Goal: Check status

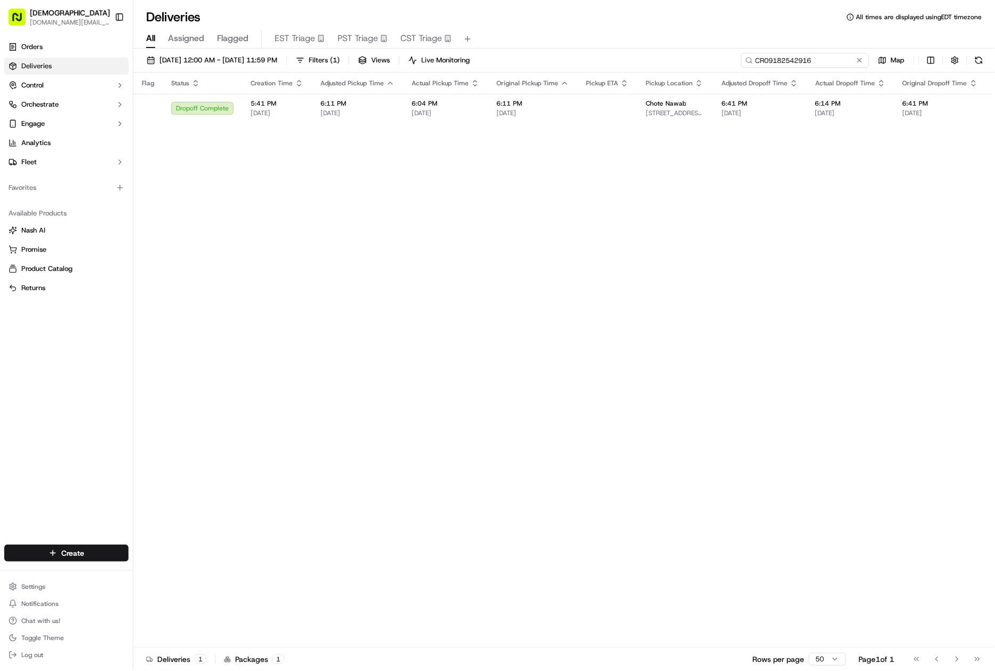
click at [790, 58] on input "CR09182542916" at bounding box center [805, 60] width 128 height 15
paste input "ARM09182520746"
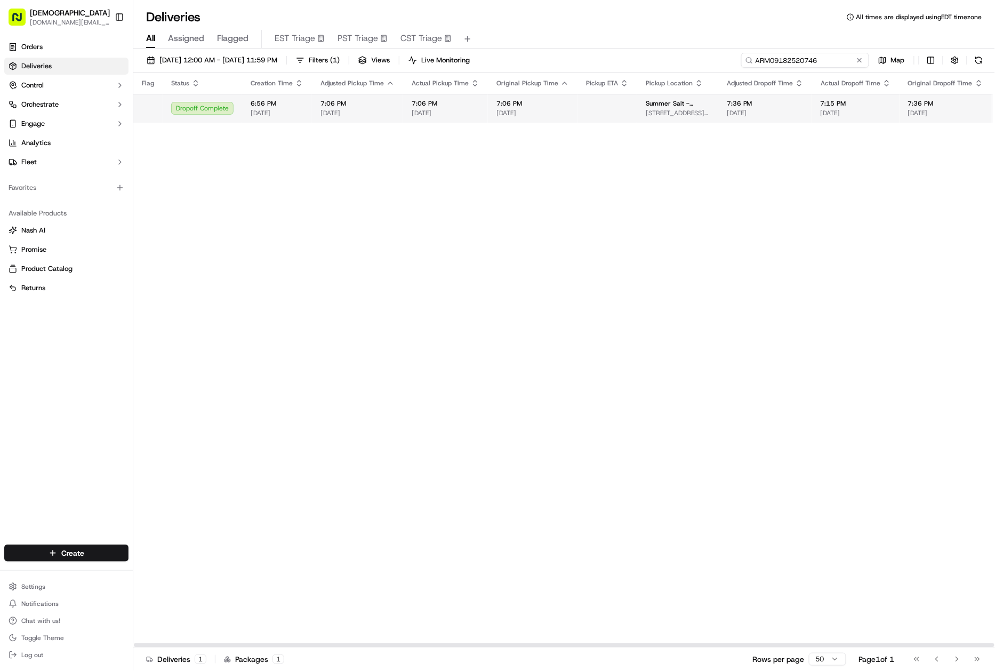
type input "ARM09182520746"
click at [545, 100] on span "7:06 PM" at bounding box center [533, 103] width 73 height 9
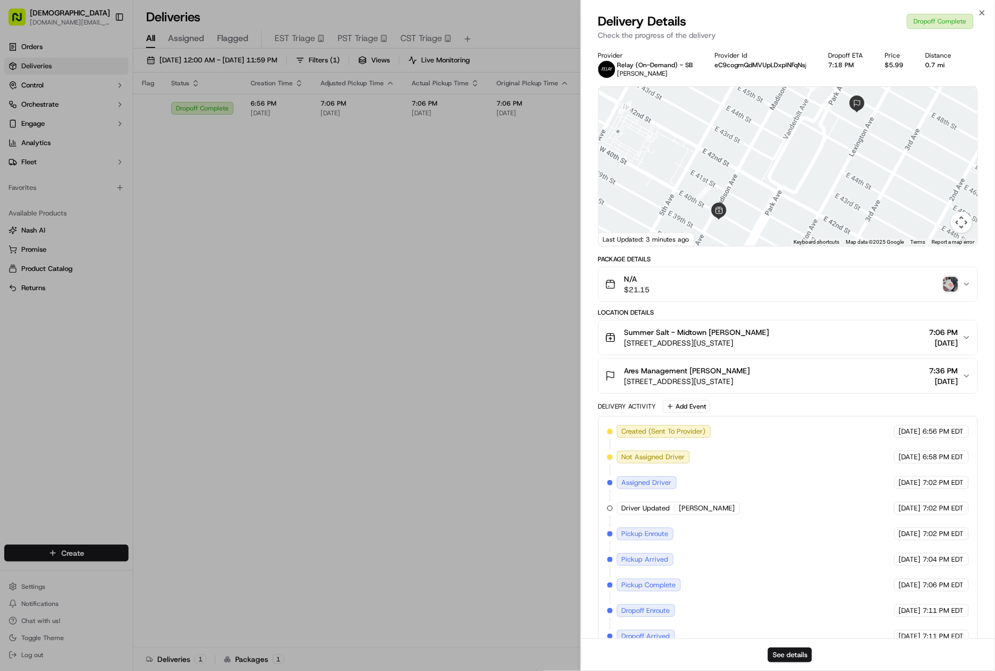
click at [946, 285] on img "button" at bounding box center [951, 284] width 15 height 15
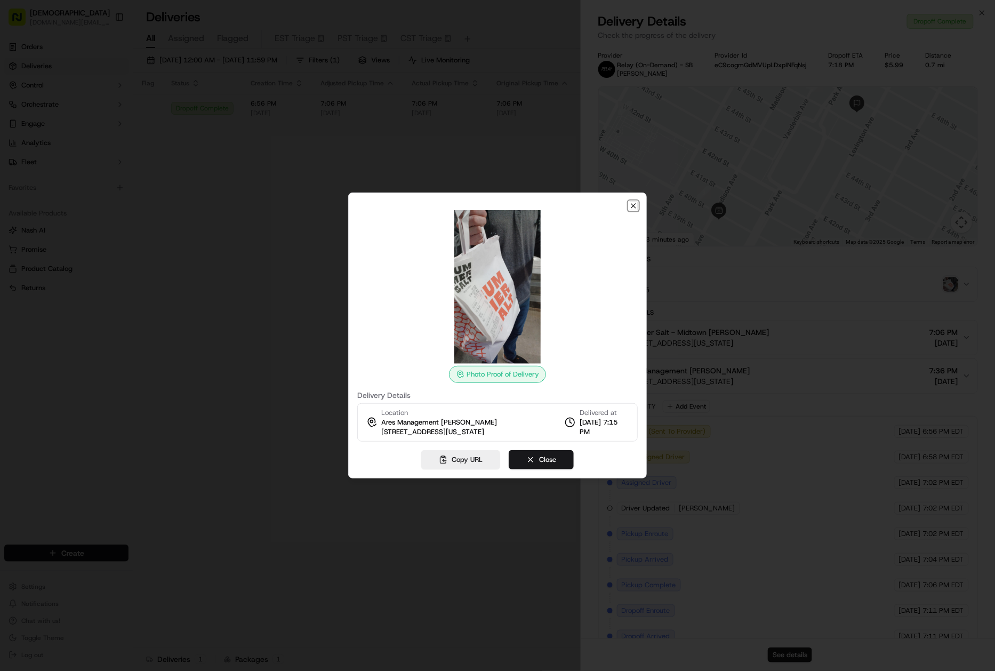
click at [632, 207] on icon "button" at bounding box center [633, 206] width 9 height 9
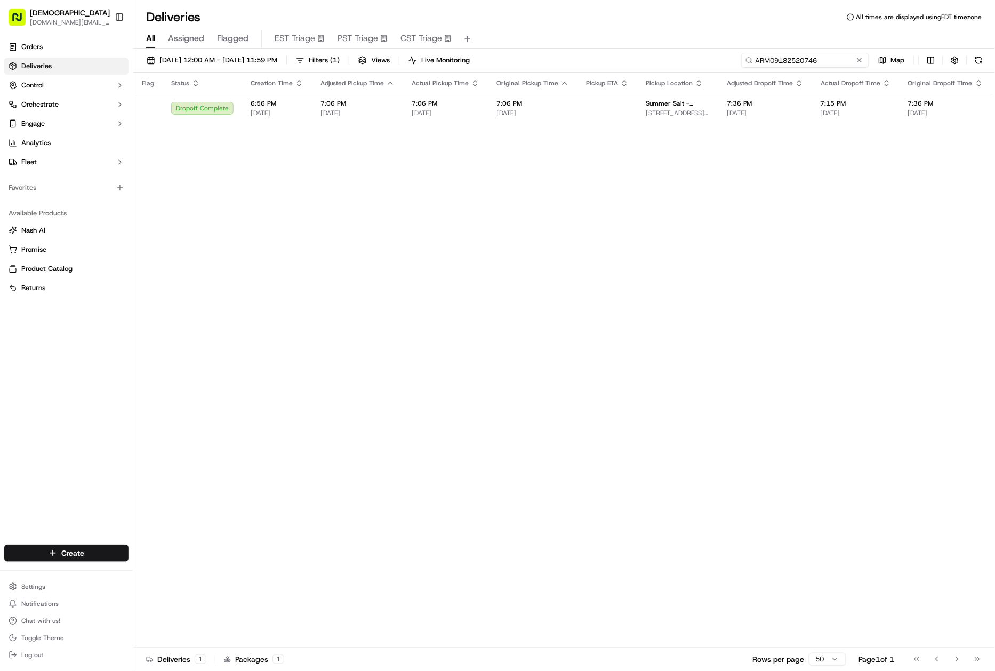
click at [794, 58] on input "ARM09182520746" at bounding box center [805, 60] width 128 height 15
click at [798, 58] on input "ARM09182520746" at bounding box center [805, 60] width 128 height 15
paste input "BCWB09182555948"
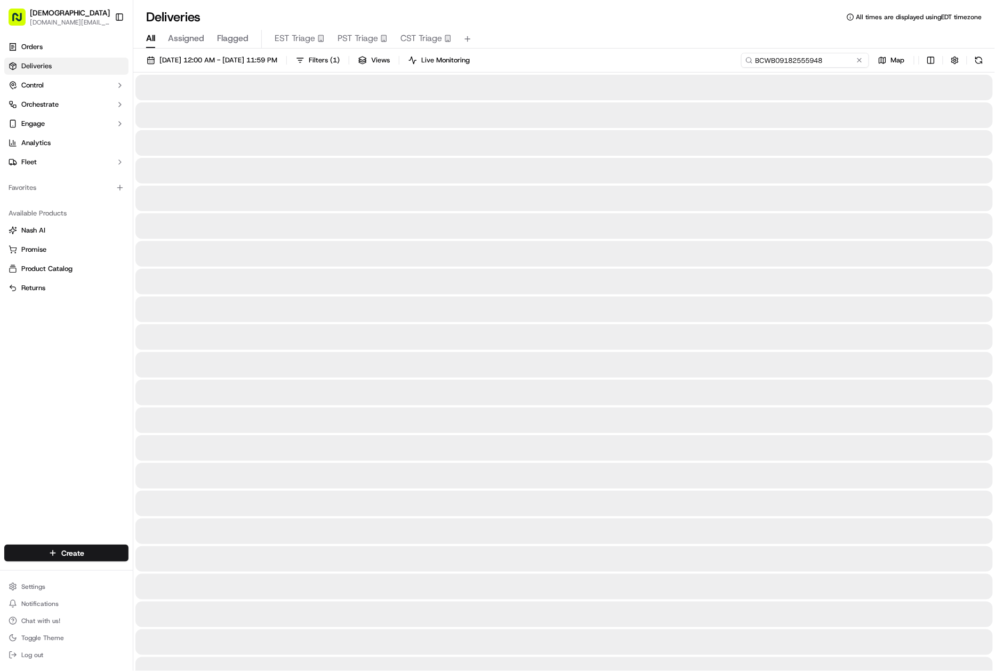
type input "BCWB09182555948"
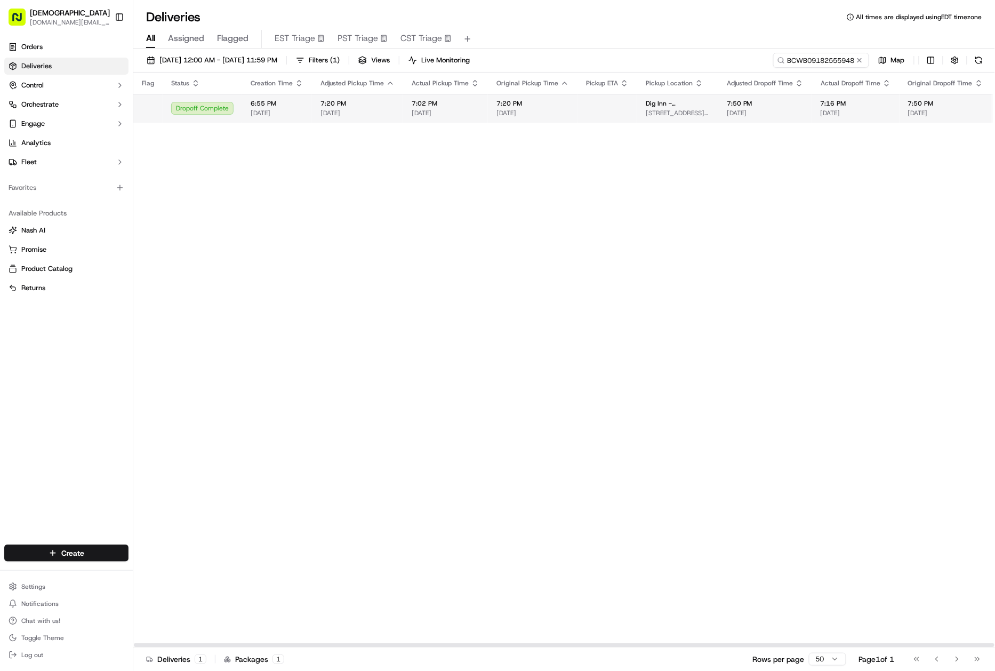
click at [592, 110] on td at bounding box center [608, 108] width 60 height 29
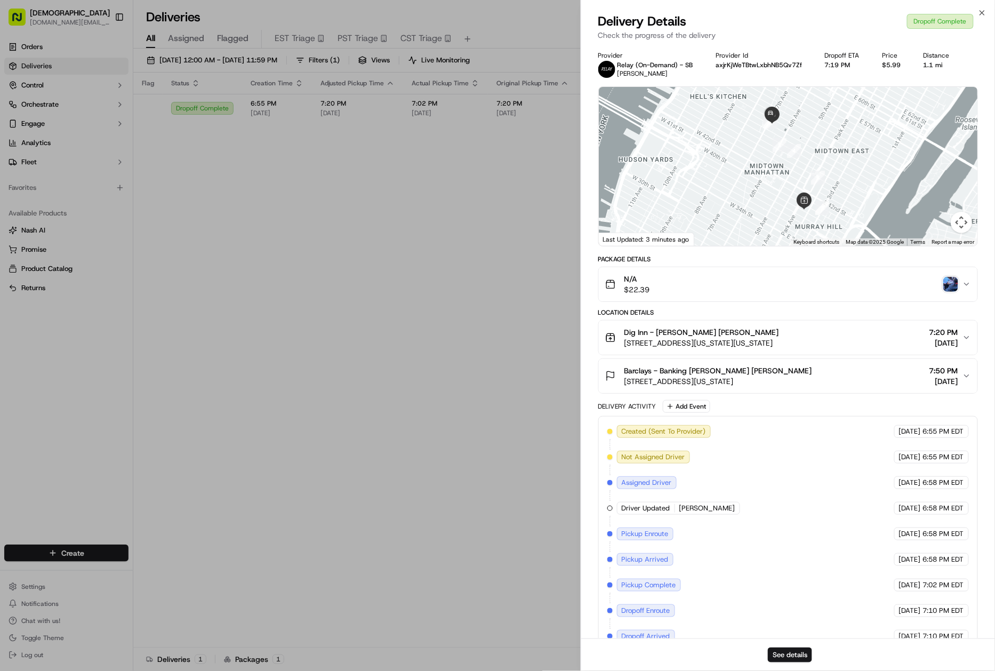
click at [963, 287] on icon "button" at bounding box center [967, 284] width 9 height 9
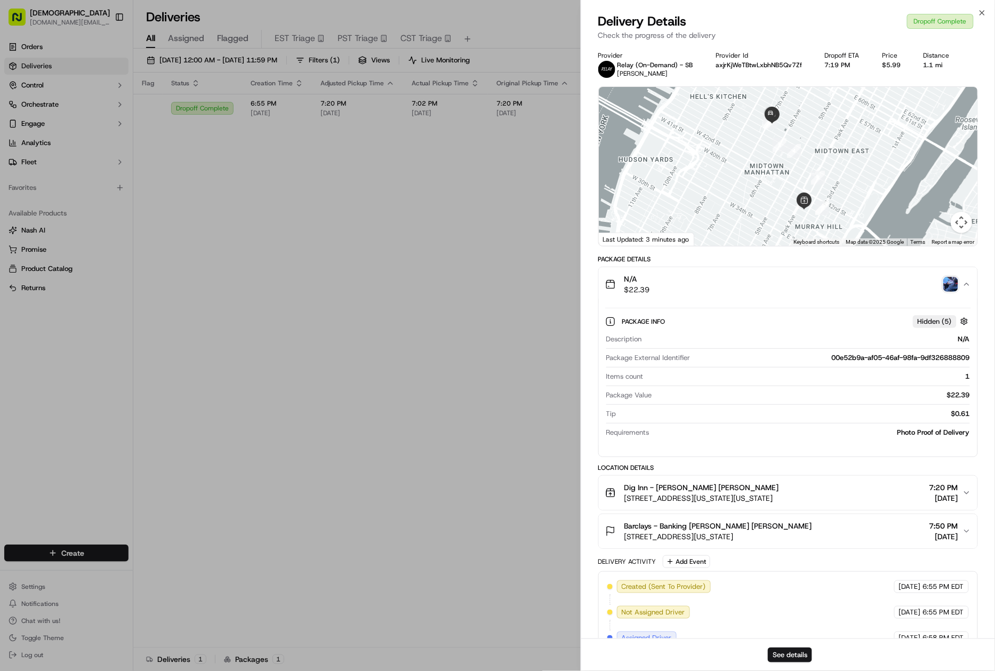
click at [950, 287] on img "button" at bounding box center [951, 284] width 15 height 15
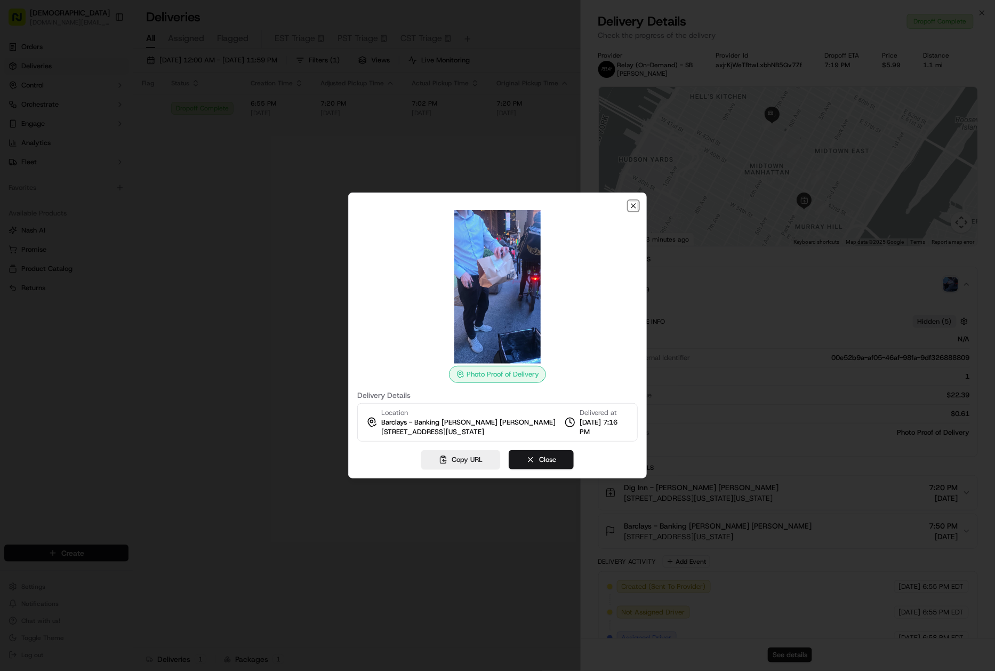
click at [634, 205] on icon "button" at bounding box center [633, 206] width 9 height 9
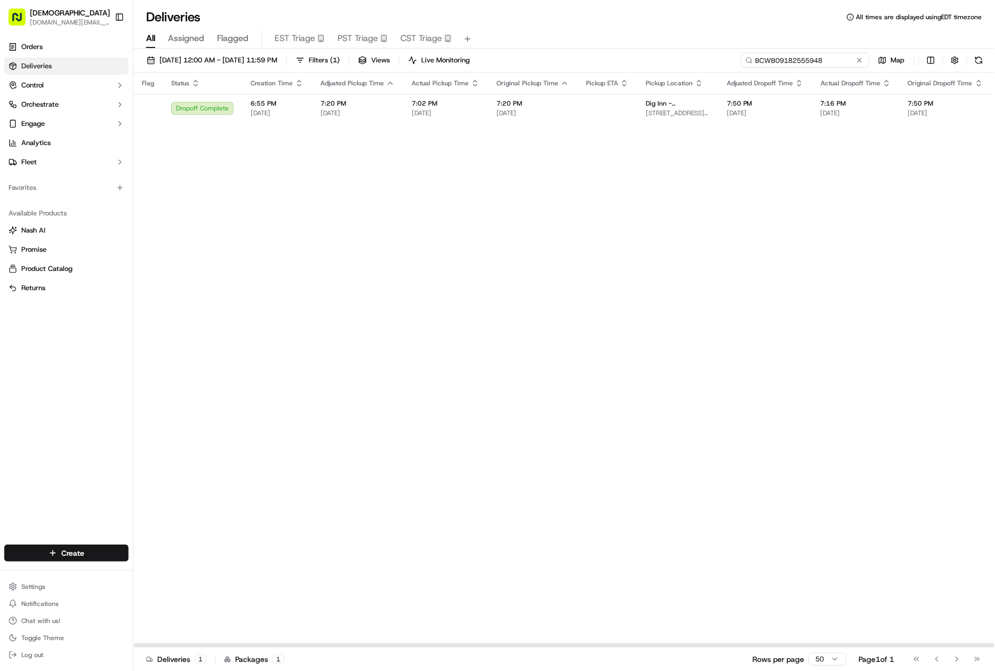
click at [828, 65] on input "BCWB09182555948" at bounding box center [805, 60] width 128 height 15
paste input "ARM09182520746"
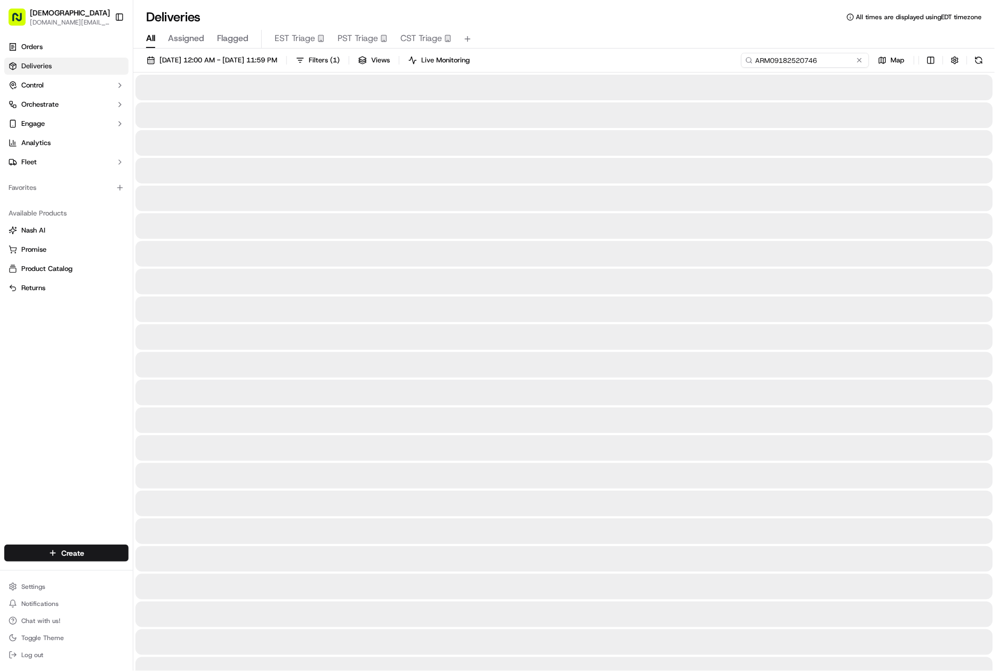
type input "ARM09182520746"
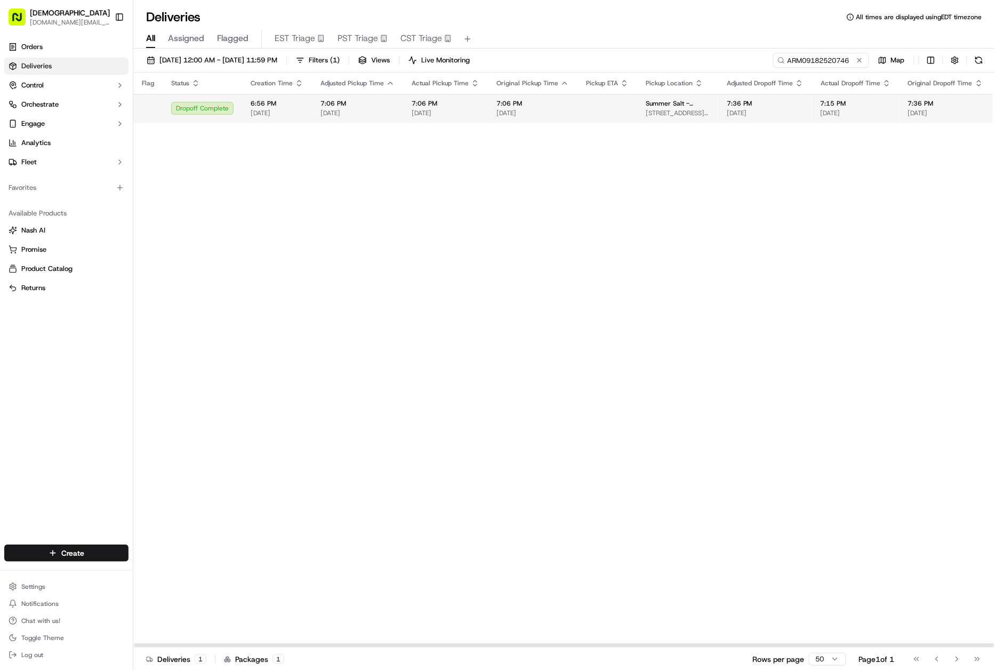
click at [566, 102] on td "7:06 PM [DATE]" at bounding box center [533, 108] width 90 height 29
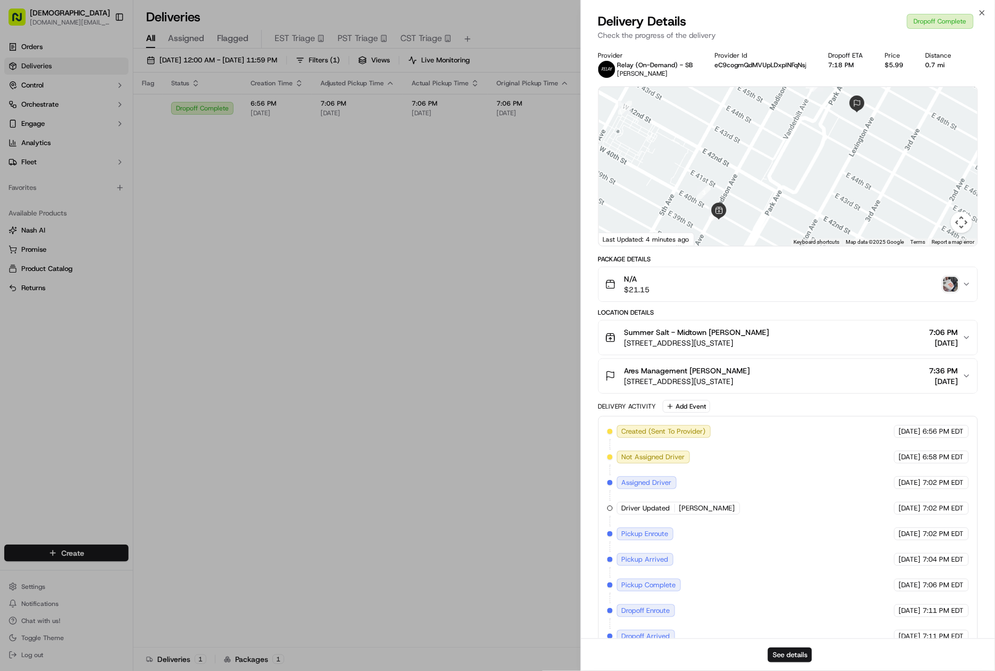
click at [813, 383] on div "Ares Management [PERSON_NAME] [STREET_ADDRESS][US_STATE] 7:36 PM [DATE]" at bounding box center [784, 375] width 358 height 21
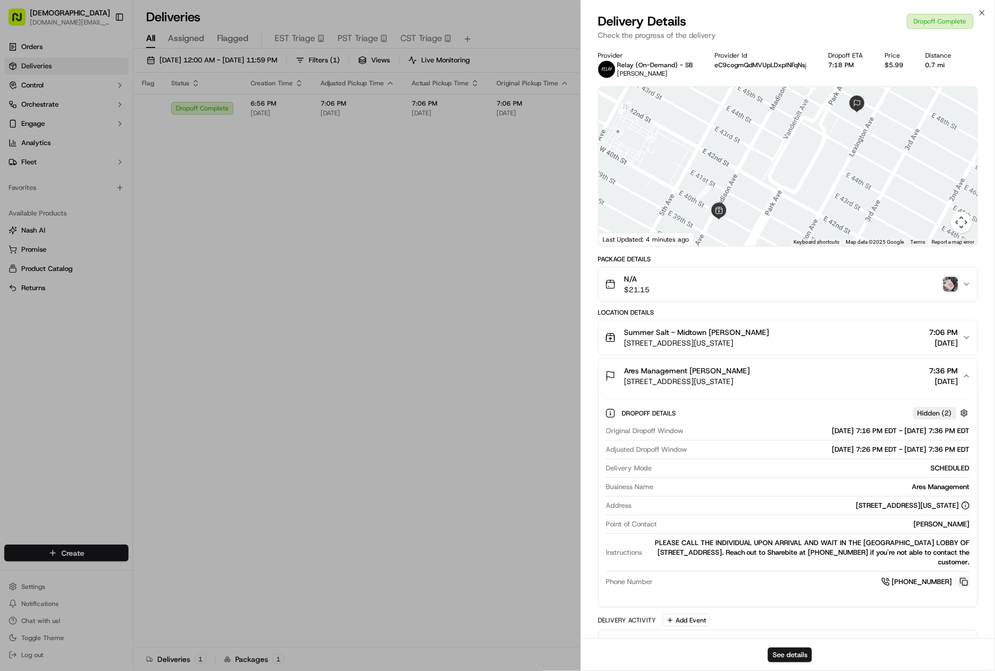
click at [965, 576] on button at bounding box center [965, 582] width 12 height 12
drag, startPoint x: 418, startPoint y: 408, endPoint x: 418, endPoint y: 388, distance: 19.7
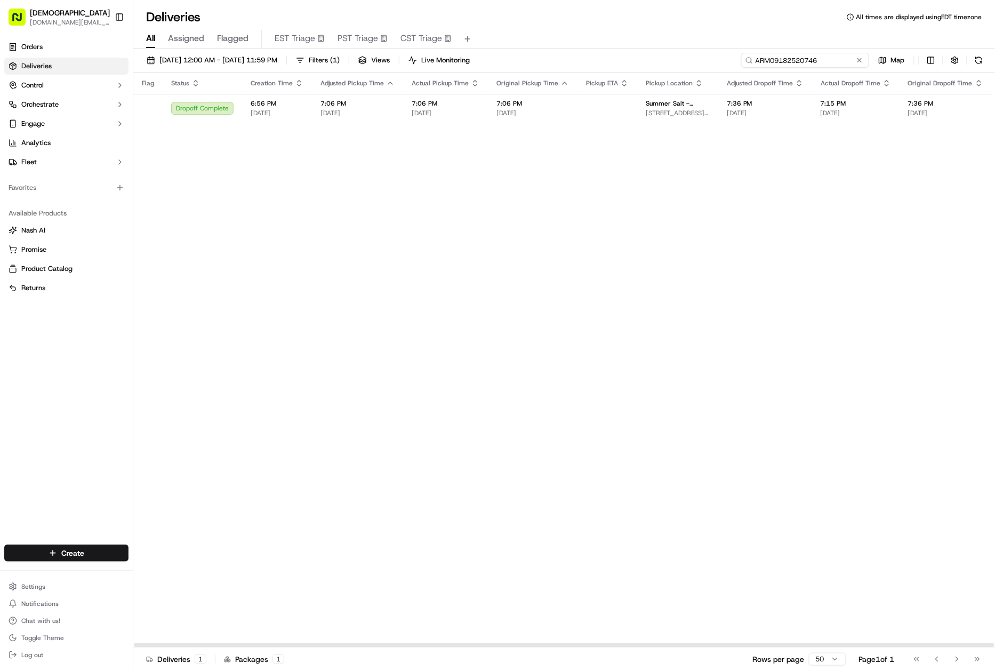
click at [824, 54] on input "ARM09182520746" at bounding box center [805, 60] width 128 height 15
paste input "BCWB09182594331"
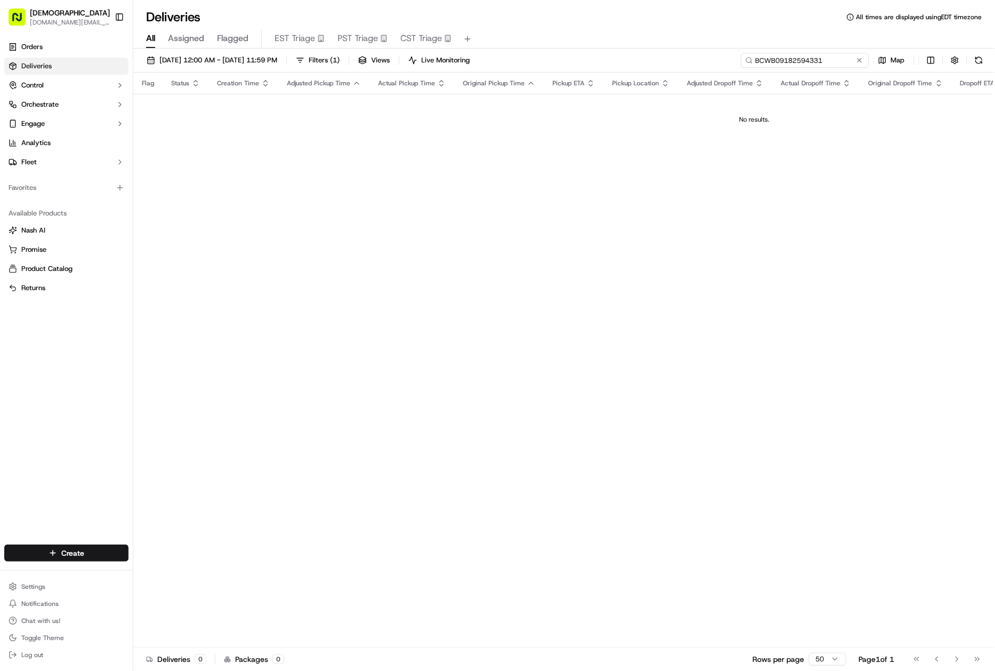
type input "BCWB09182594331"
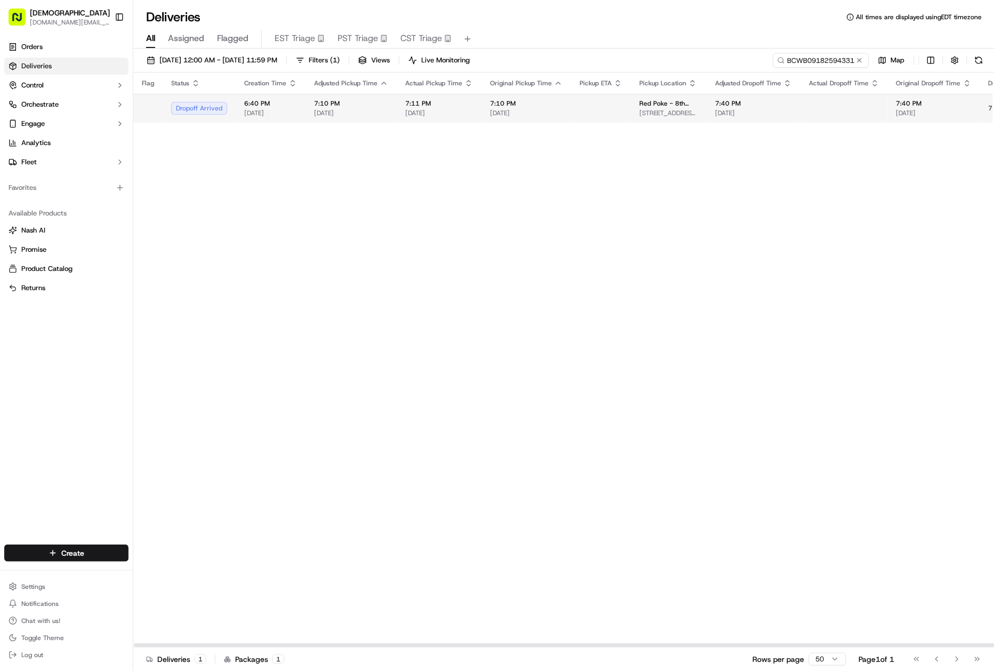
click at [566, 122] on tr "Dropoff Arrived 6:40 PM [DATE] 7:10 PM [DATE] 7:11 PM [DATE] 7:10 PM [DATE] Red…" at bounding box center [798, 108] width 1331 height 29
click at [579, 109] on td at bounding box center [601, 108] width 60 height 29
click at [574, 102] on td at bounding box center [601, 108] width 60 height 29
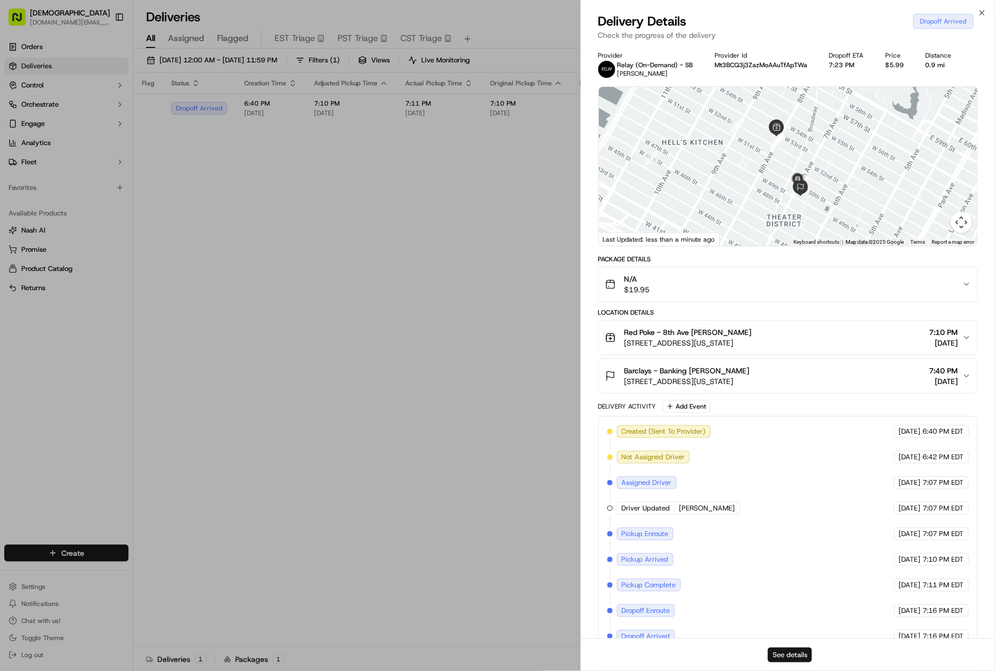
click at [796, 660] on button "See details" at bounding box center [790, 655] width 44 height 15
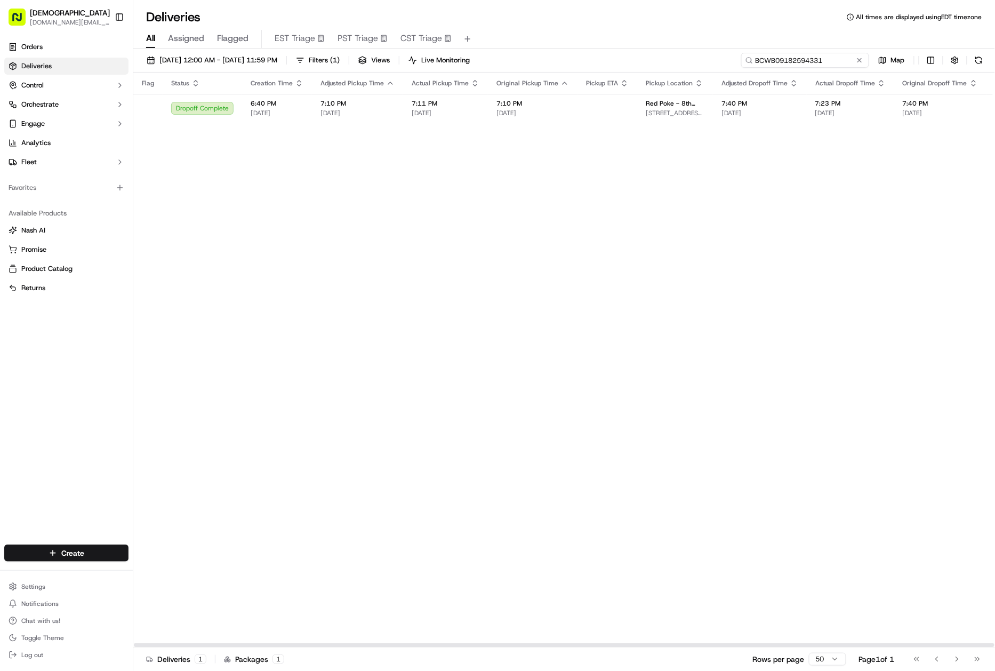
click at [790, 58] on input "BCWB09182594331" at bounding box center [805, 60] width 128 height 15
paste input "CR09182533037"
type input "CR09182533037"
click at [613, 120] on td at bounding box center [608, 108] width 60 height 29
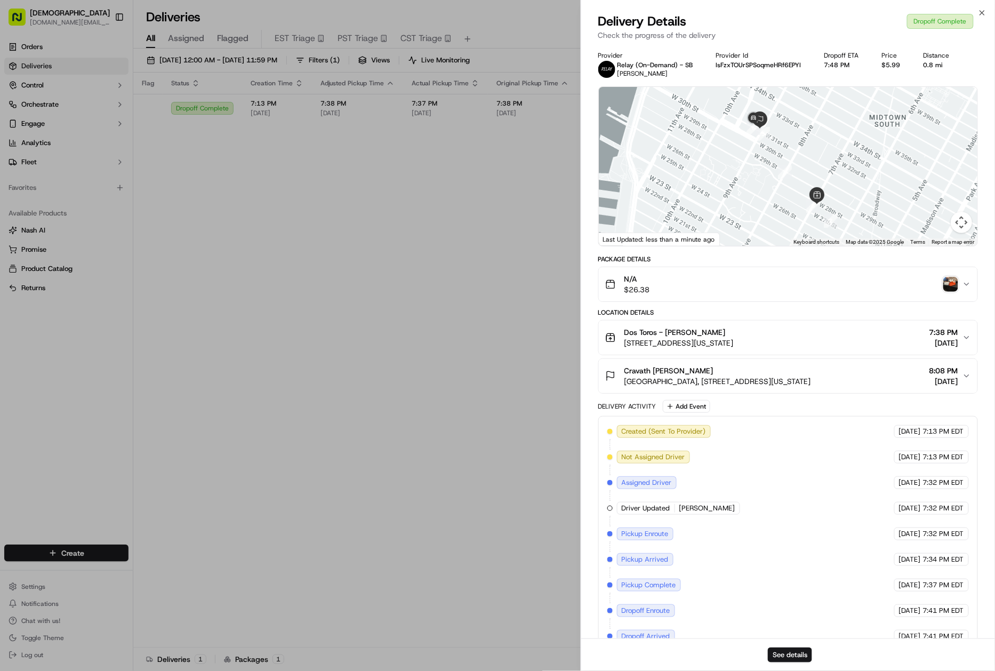
click at [947, 286] on img "button" at bounding box center [951, 284] width 15 height 15
